Goal: Transaction & Acquisition: Purchase product/service

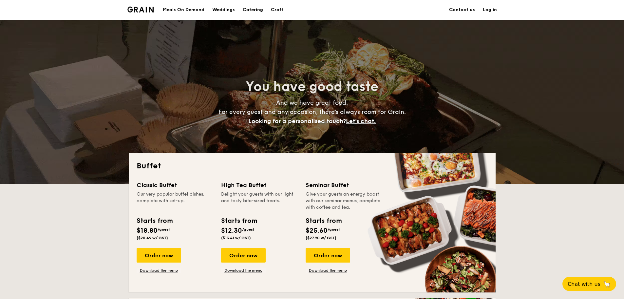
click at [184, 11] on div "Meals On Demand" at bounding box center [184, 10] width 42 height 20
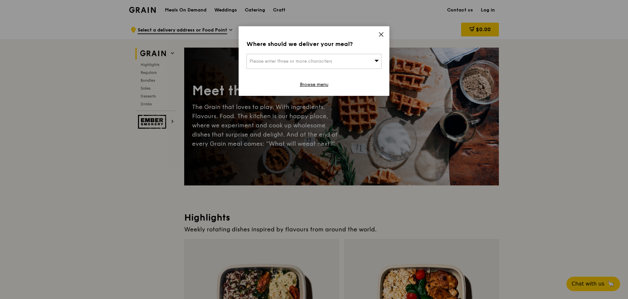
click at [313, 68] on div "Please enter three or more characters" at bounding box center [313, 61] width 135 height 15
drag, startPoint x: 313, startPoint y: 68, endPoint x: 317, endPoint y: 58, distance: 11.5
click at [317, 58] on input "search" at bounding box center [314, 61] width 134 height 14
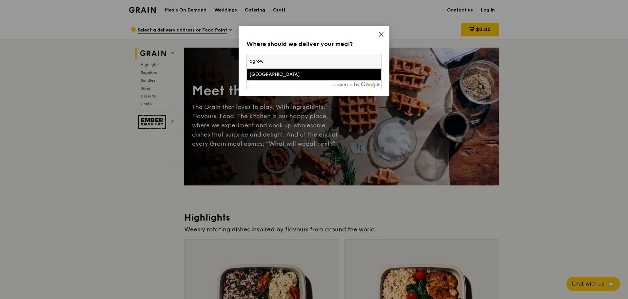
type input "agrow"
click at [295, 74] on div "Agrow Building" at bounding box center [297, 74] width 97 height 7
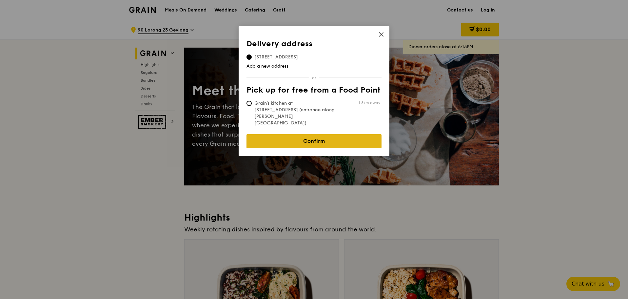
click at [327, 134] on link "Confirm" at bounding box center [313, 141] width 135 height 14
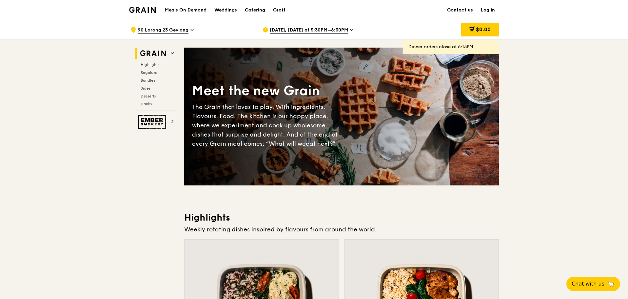
click at [310, 31] on span "[DATE], [DATE] at 5:30PM–6:30PM" at bounding box center [309, 30] width 78 height 7
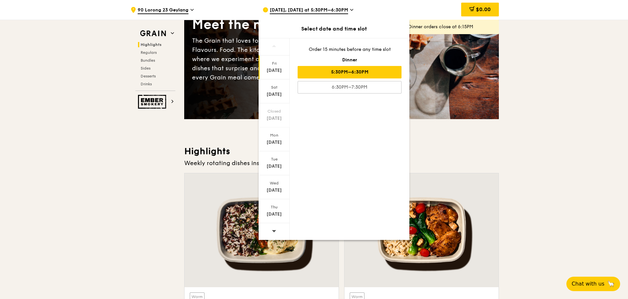
scroll to position [66, 0]
click at [274, 230] on icon at bounding box center [274, 230] width 5 height 5
click at [282, 189] on div "Sep 17" at bounding box center [274, 190] width 29 height 7
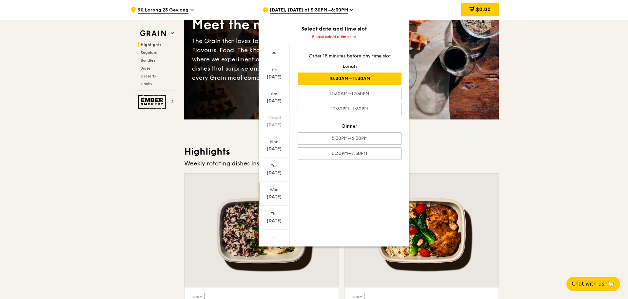
click at [385, 76] on div "10:30AM–11:30AM" at bounding box center [350, 78] width 104 height 12
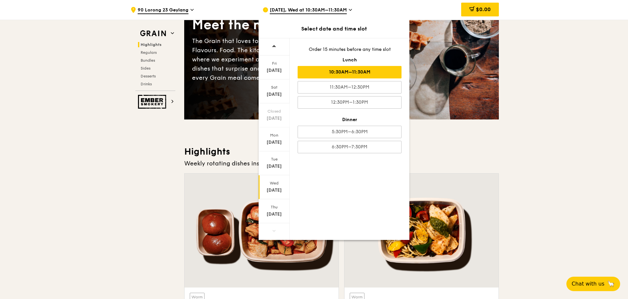
click at [449, 157] on h3 "Highlights" at bounding box center [341, 151] width 315 height 12
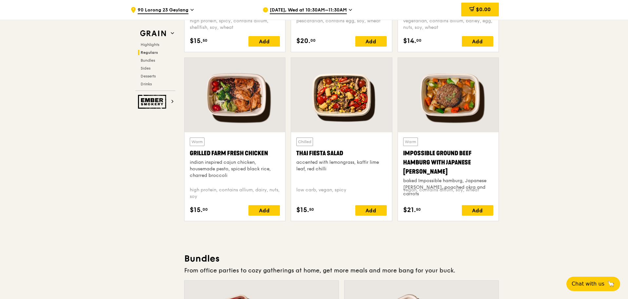
scroll to position [721, 0]
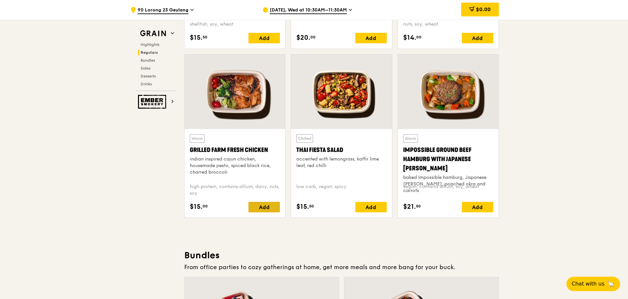
click at [268, 211] on div "Add" at bounding box center [263, 207] width 31 height 10
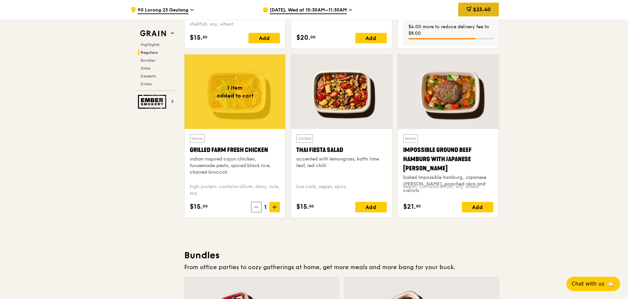
click at [489, 11] on span "$23.40" at bounding box center [482, 9] width 18 height 6
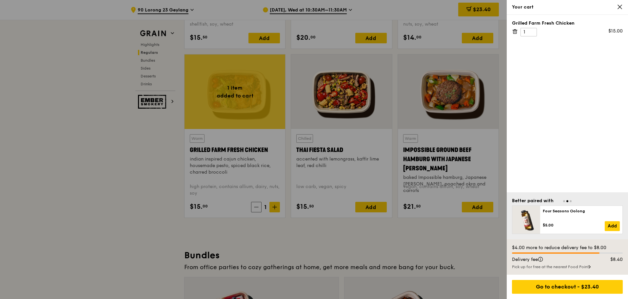
click at [462, 236] on div at bounding box center [314, 149] width 628 height 299
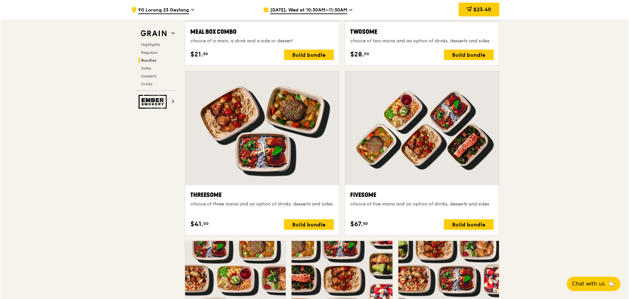
scroll to position [1180, 0]
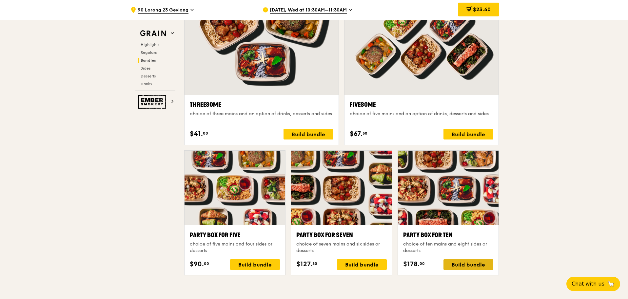
click at [475, 268] on div "Build bundle" at bounding box center [468, 264] width 50 height 10
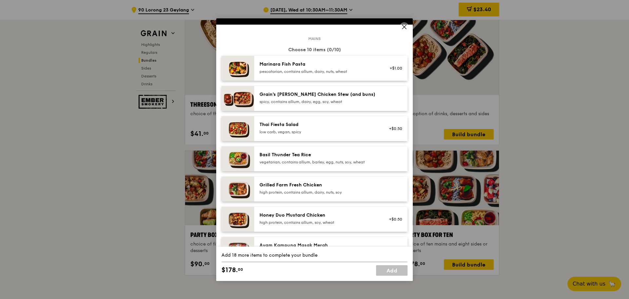
scroll to position [33, 0]
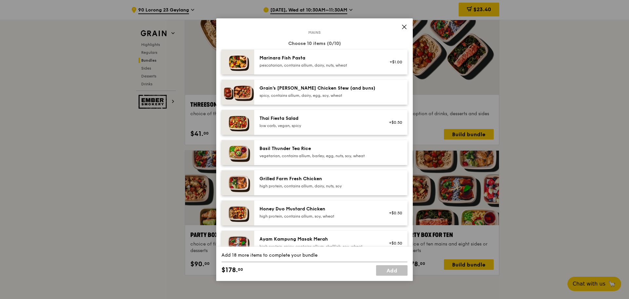
click at [318, 186] on div "high protein, contains allium, dairy, nuts, soy" at bounding box center [319, 185] width 118 height 5
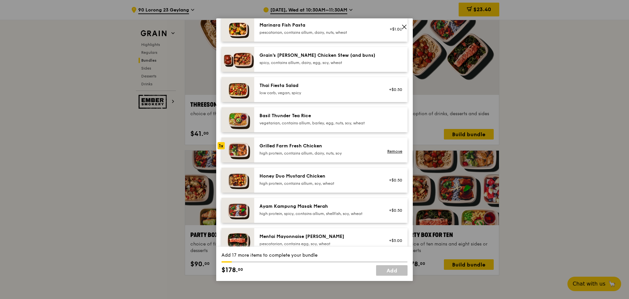
click at [300, 210] on div "Ayam Kampung Masak Merah high protein, spicy, contains allium, shellfish, soy, …" at bounding box center [319, 209] width 118 height 13
click at [311, 181] on div "high protein, contains allium, soy, wheat" at bounding box center [319, 183] width 118 height 5
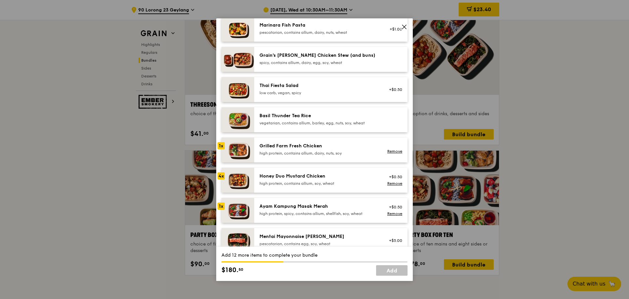
click at [311, 181] on div "high protein, contains allium, soy, wheat" at bounding box center [319, 183] width 118 height 5
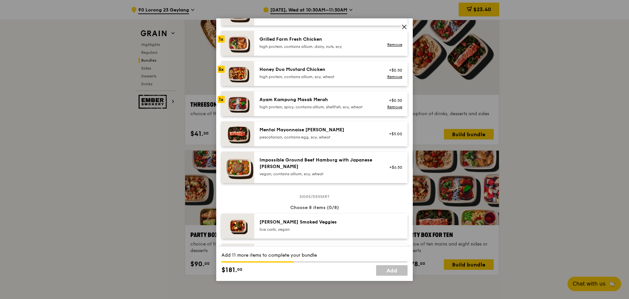
scroll to position [197, 0]
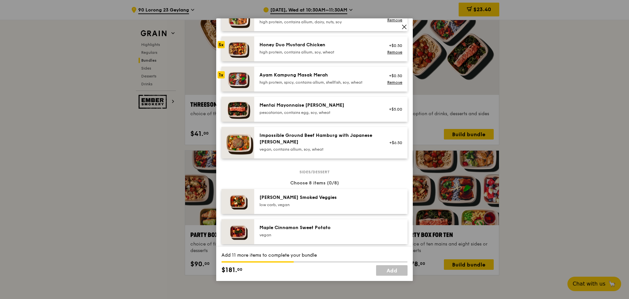
click at [315, 110] on div "pescatarian, contains egg, soy, wheat" at bounding box center [319, 112] width 118 height 5
click at [315, 109] on div "Mentai Mayonnaise Aburi Salmon pescatarian, contains egg, soy, wheat" at bounding box center [319, 108] width 118 height 13
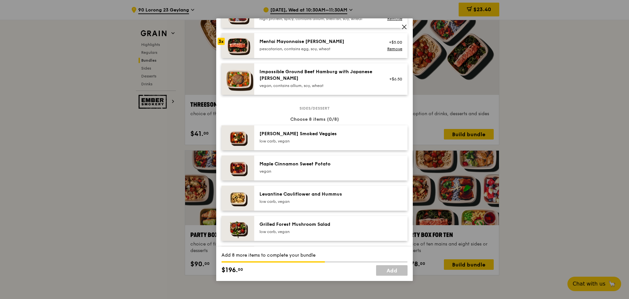
scroll to position [262, 0]
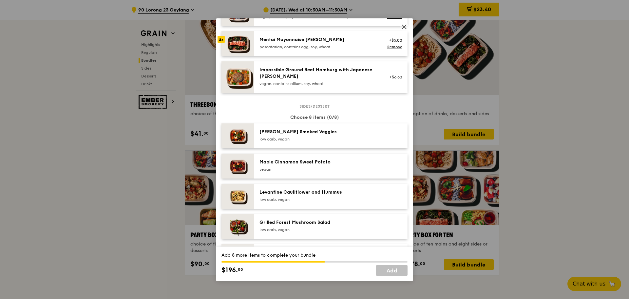
click at [326, 137] on div "low carb, vegan" at bounding box center [319, 138] width 118 height 5
click at [317, 168] on div "vegan" at bounding box center [319, 168] width 118 height 5
click at [308, 199] on div "low carb, vegan" at bounding box center [319, 199] width 118 height 5
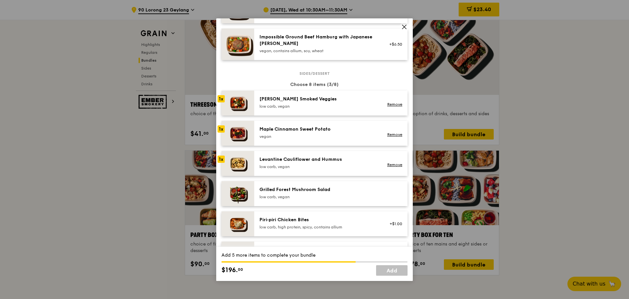
click at [298, 164] on div "low carb, vegan" at bounding box center [319, 166] width 118 height 5
click at [287, 194] on div "low carb, vegan" at bounding box center [319, 196] width 118 height 5
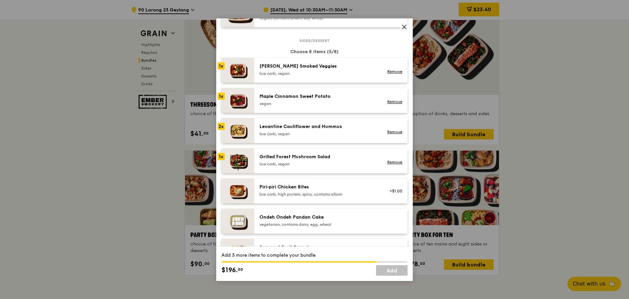
click at [297, 188] on div "Piri‑piri Chicken Bites" at bounding box center [319, 186] width 118 height 7
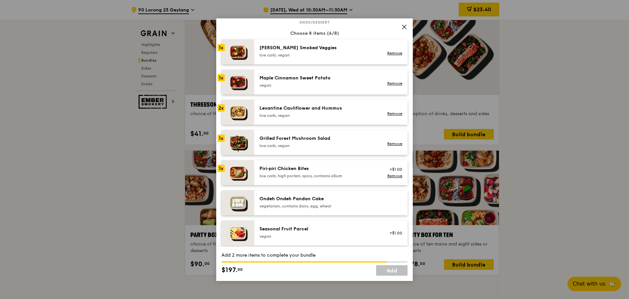
scroll to position [360, 0]
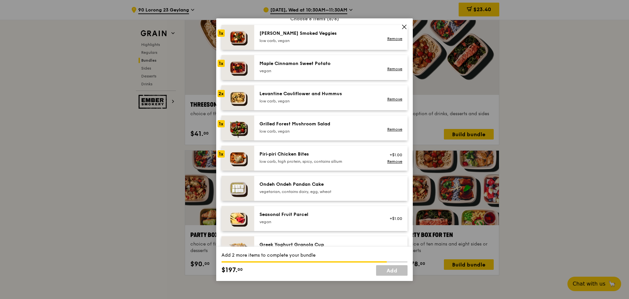
click at [285, 187] on div "Ondeh Ondeh Pandan Cake" at bounding box center [319, 184] width 118 height 7
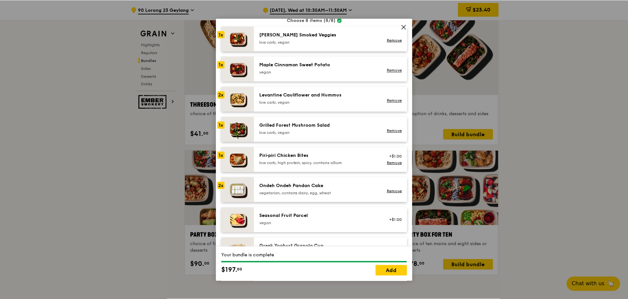
scroll to position [328, 0]
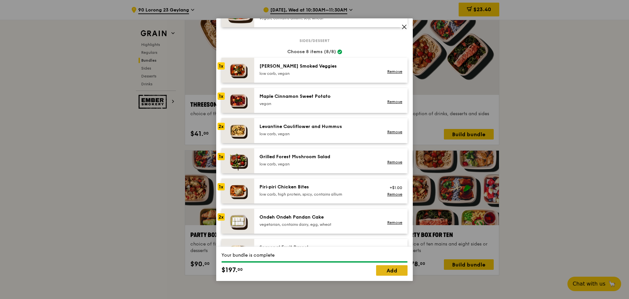
click at [390, 272] on link "Add" at bounding box center [391, 270] width 31 height 10
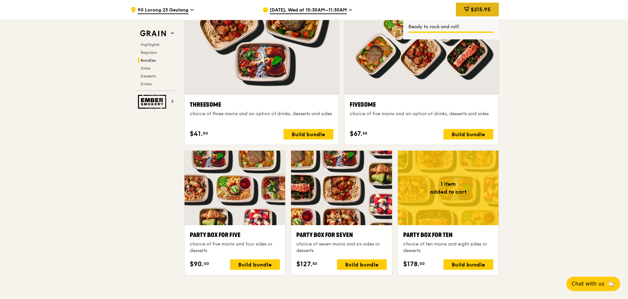
click at [491, 12] on div "$215.95" at bounding box center [477, 10] width 43 height 14
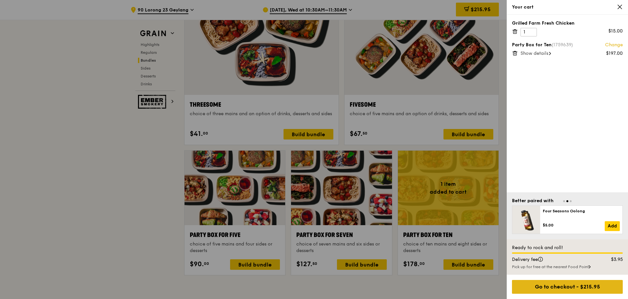
click at [578, 291] on div "Go to checkout - $215.95" at bounding box center [567, 286] width 111 height 14
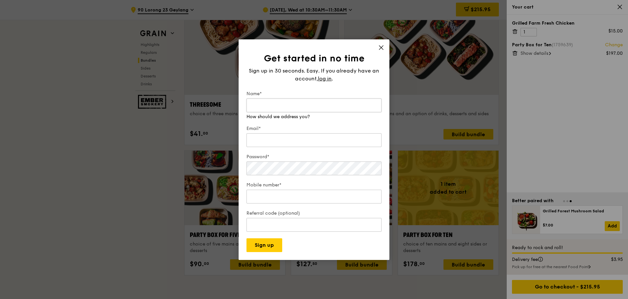
click at [296, 105] on input "Name*" at bounding box center [313, 105] width 135 height 14
type input "Ang Jia Wen"
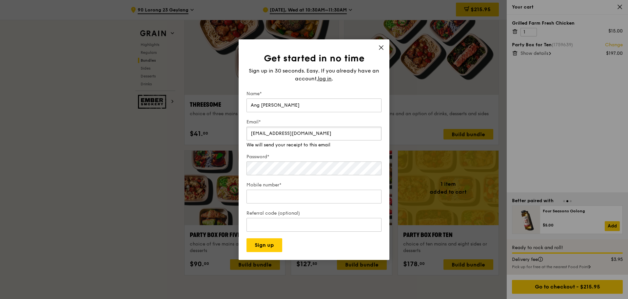
type input "angjiawen@trsforensics.com"
type input "82338630"
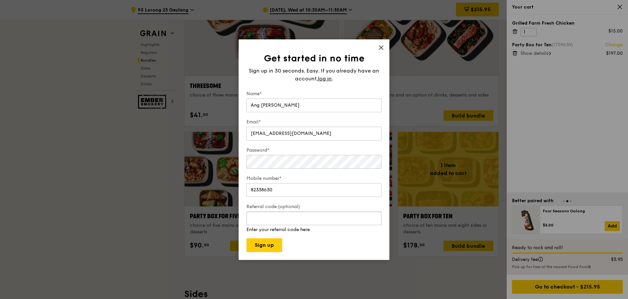
scroll to position [1245, 0]
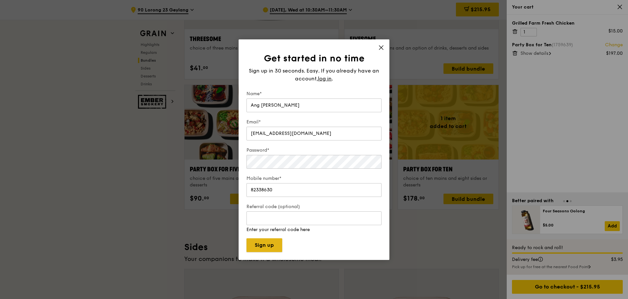
click at [274, 243] on button "Sign up" at bounding box center [264, 245] width 36 height 14
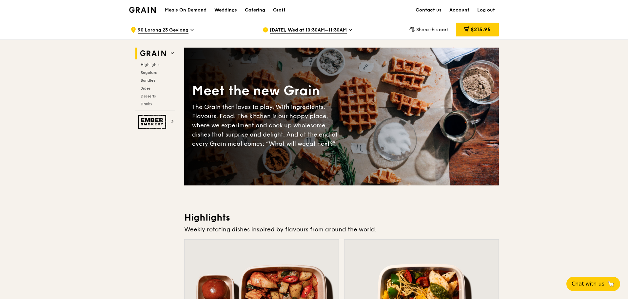
click at [486, 31] on span "$215.95" at bounding box center [481, 29] width 20 height 6
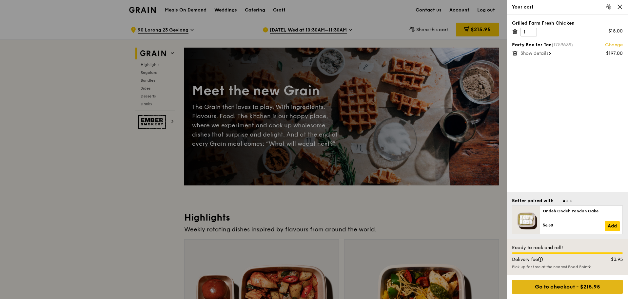
click at [594, 287] on div "Go to checkout - $215.95" at bounding box center [567, 286] width 111 height 14
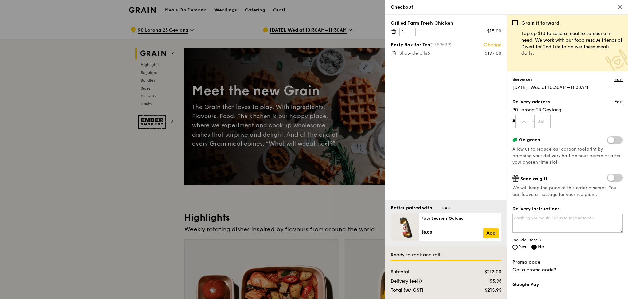
click at [533, 118] on form "# -" at bounding box center [567, 121] width 110 height 14
click at [526, 121] on input "text" at bounding box center [523, 121] width 17 height 14
type input "05"
type input "01"
click at [579, 110] on span "90 Lorong 23 Geylang" at bounding box center [567, 109] width 110 height 7
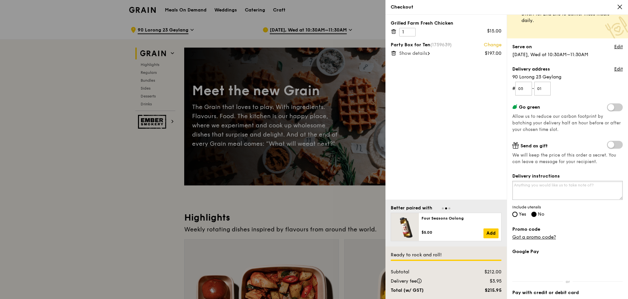
click at [543, 186] on textarea "Delivery instructions" at bounding box center [567, 190] width 110 height 19
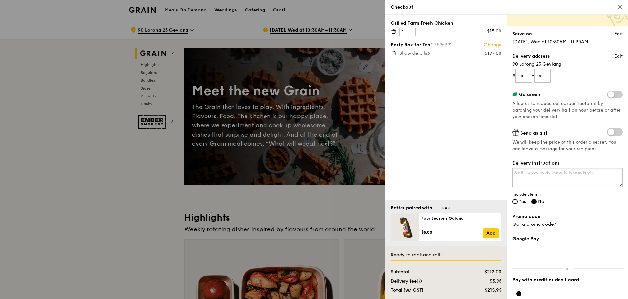
scroll to position [66, 0]
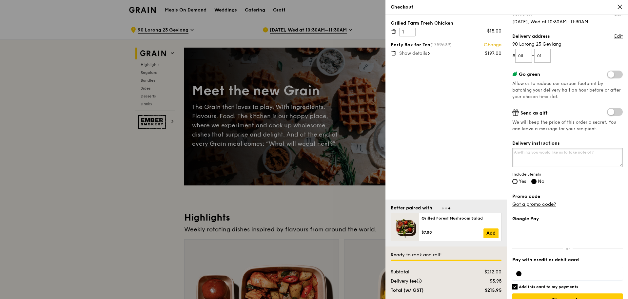
click at [556, 160] on textarea "Delivery instructions" at bounding box center [567, 157] width 110 height 19
click at [564, 185] on div "Grain it forward Top up $10 to send a meal to someone in need. We work with our…" at bounding box center [567, 93] width 110 height 279
click at [526, 184] on label "Yes" at bounding box center [519, 182] width 14 height 6
click at [517, 184] on input "Yes" at bounding box center [514, 181] width 5 height 5
radio input "true"
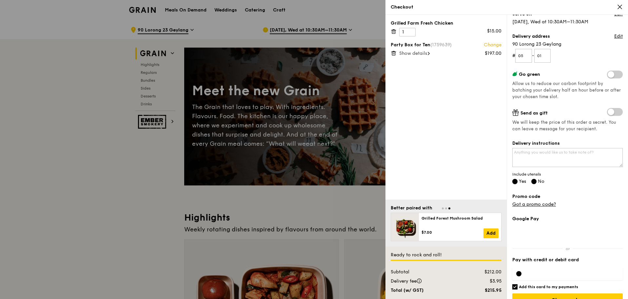
radio input "false"
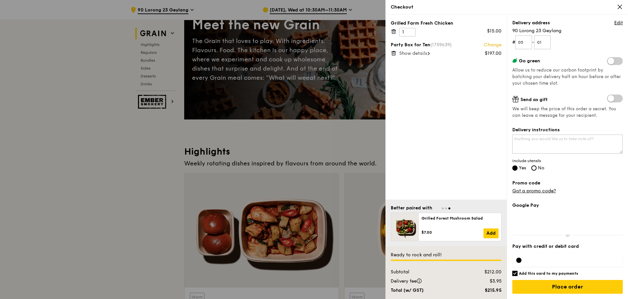
click at [478, 170] on div "Grilled Farm Fresh Chicken 1 $15.00 Party Box for Ten (1759639) Change $197.00 …" at bounding box center [445, 107] width 121 height 184
click at [585, 184] on label "Promo code" at bounding box center [567, 183] width 110 height 7
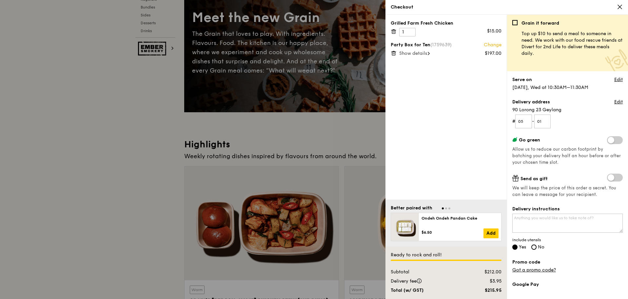
scroll to position [0, 0]
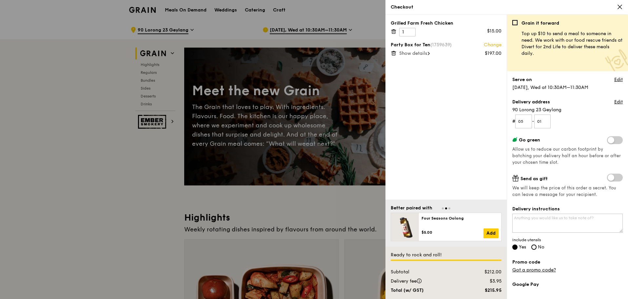
click at [421, 52] on span "Show details" at bounding box center [413, 53] width 28 height 6
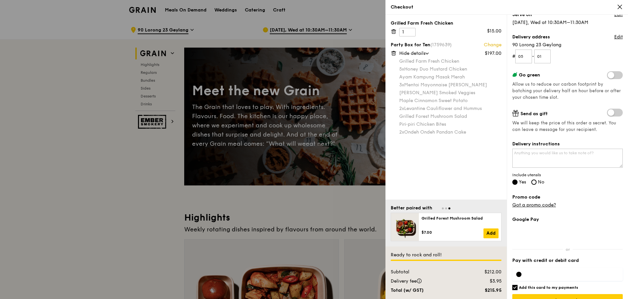
scroll to position [66, 0]
click at [580, 285] on label "Add this card to my payments" at bounding box center [567, 286] width 110 height 5
click at [517, 285] on input "Add this card to my payments" at bounding box center [514, 286] width 5 height 5
checkbox input "false"
click at [570, 280] on div at bounding box center [567, 273] width 110 height 21
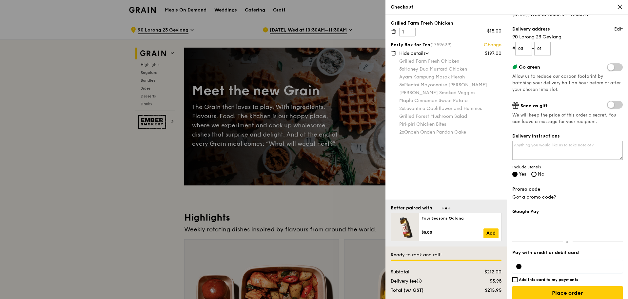
scroll to position [79, 0]
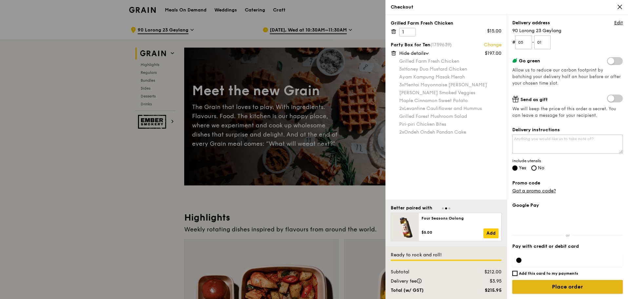
click at [559, 289] on input "Place order" at bounding box center [567, 286] width 110 height 14
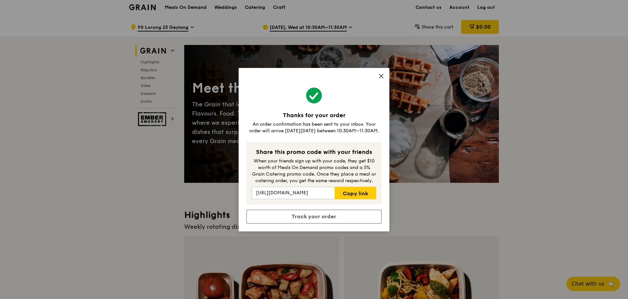
scroll to position [0, 0]
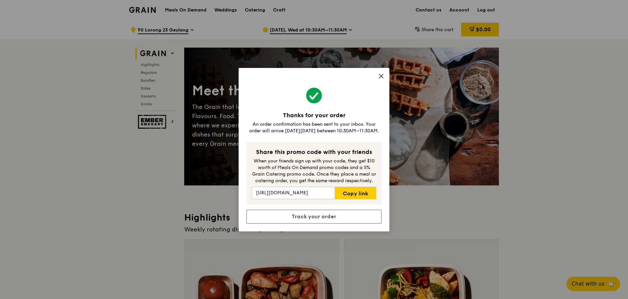
click at [382, 78] on icon at bounding box center [381, 76] width 6 height 6
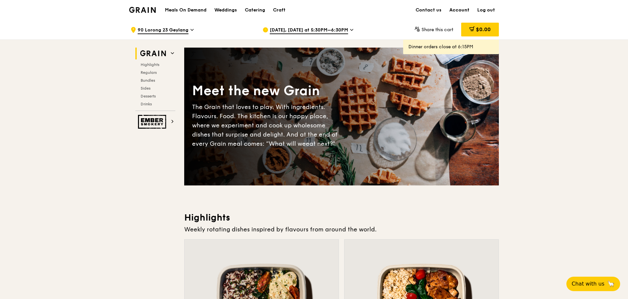
click at [462, 8] on link "Account" at bounding box center [459, 10] width 28 height 20
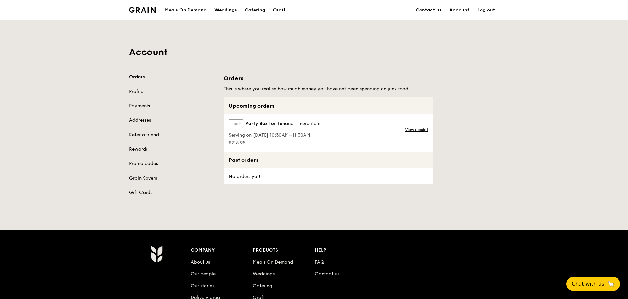
click at [148, 11] on img at bounding box center [142, 10] width 27 height 6
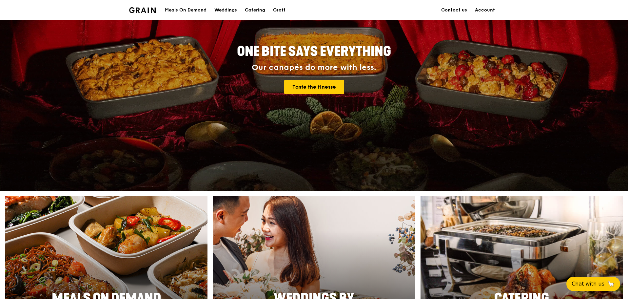
scroll to position [229, 0]
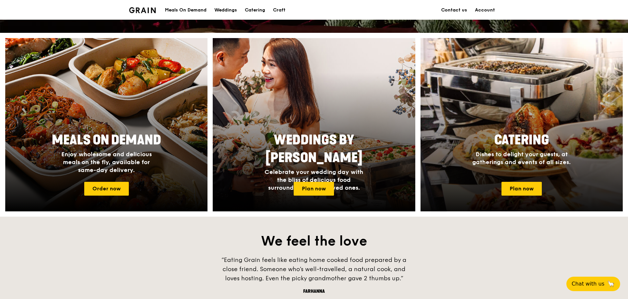
click at [524, 156] on span "Dishes to delight your guests, at gatherings and events of all sizes." at bounding box center [521, 157] width 98 height 15
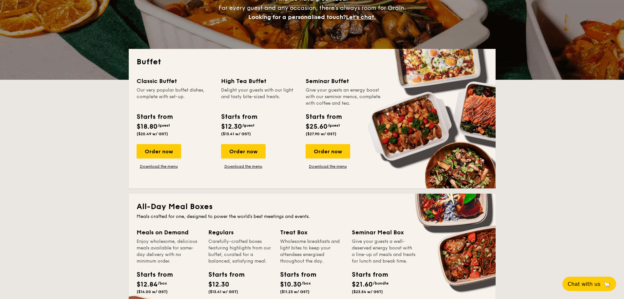
scroll to position [98, 0]
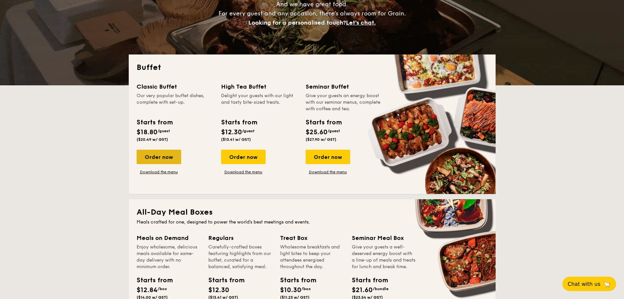
click at [167, 152] on div "Order now" at bounding box center [159, 156] width 45 height 14
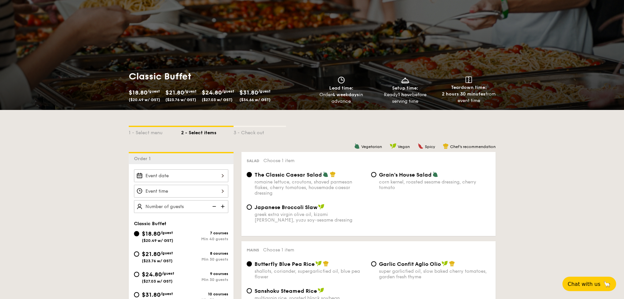
scroll to position [98, 0]
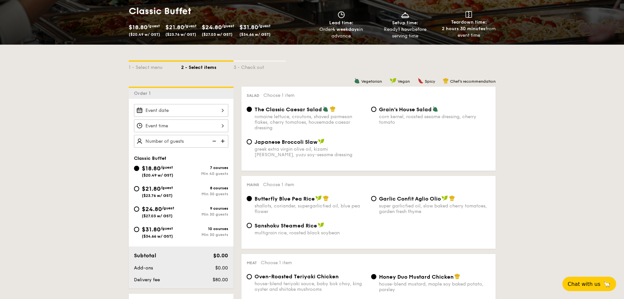
click at [384, 207] on div "super garlicfied oil, slow baked cherry tomatoes, garden fresh thyme" at bounding box center [434, 208] width 111 height 11
click at [376, 201] on input "Garlic Confit Aglio Olio super garlicfied oil, slow baked cherry tomatoes, gard…" at bounding box center [373, 198] width 5 height 5
radio input "true"
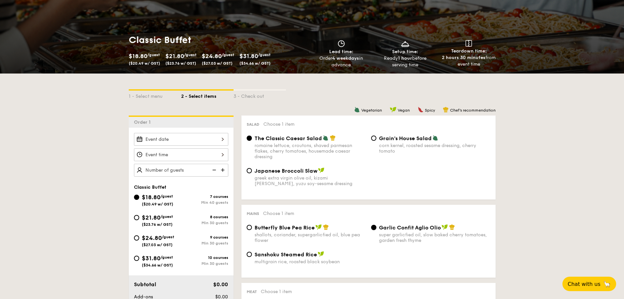
scroll to position [0, 0]
